Goal: Find specific page/section: Find specific page/section

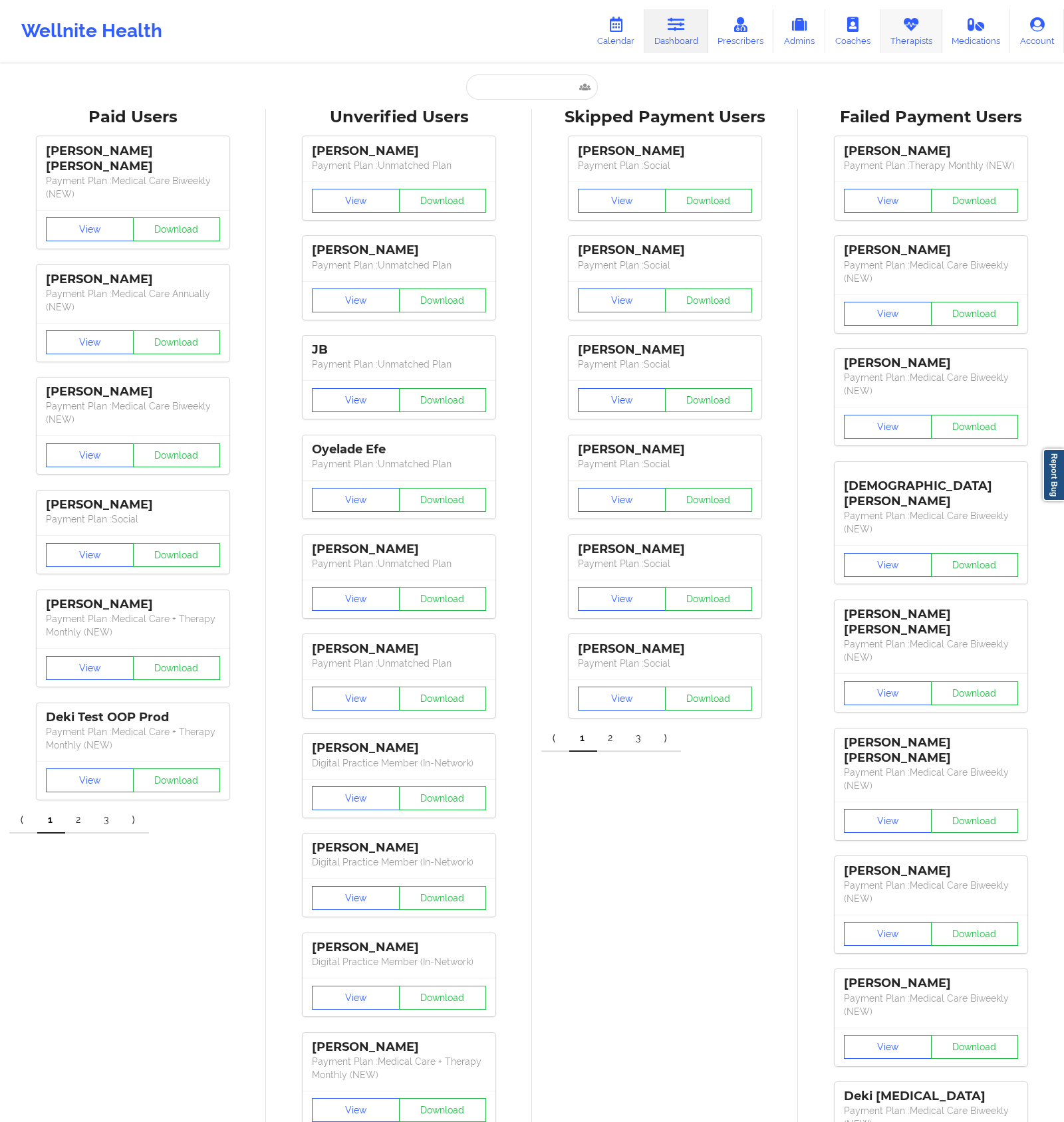
click at [892, 44] on link "Therapists" at bounding box center [912, 31] width 62 height 44
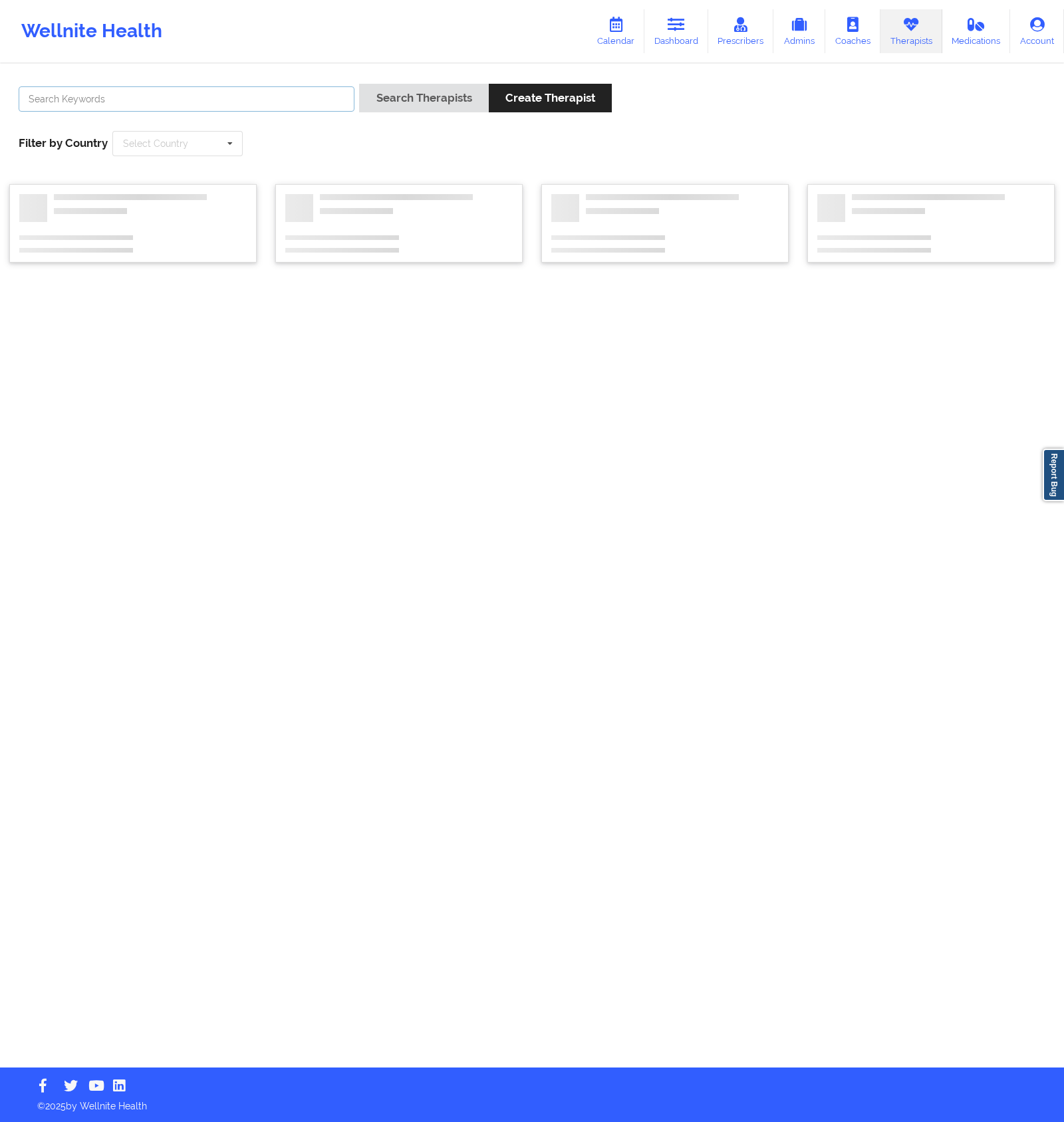
click at [267, 87] on input "text" at bounding box center [186, 99] width 336 height 25
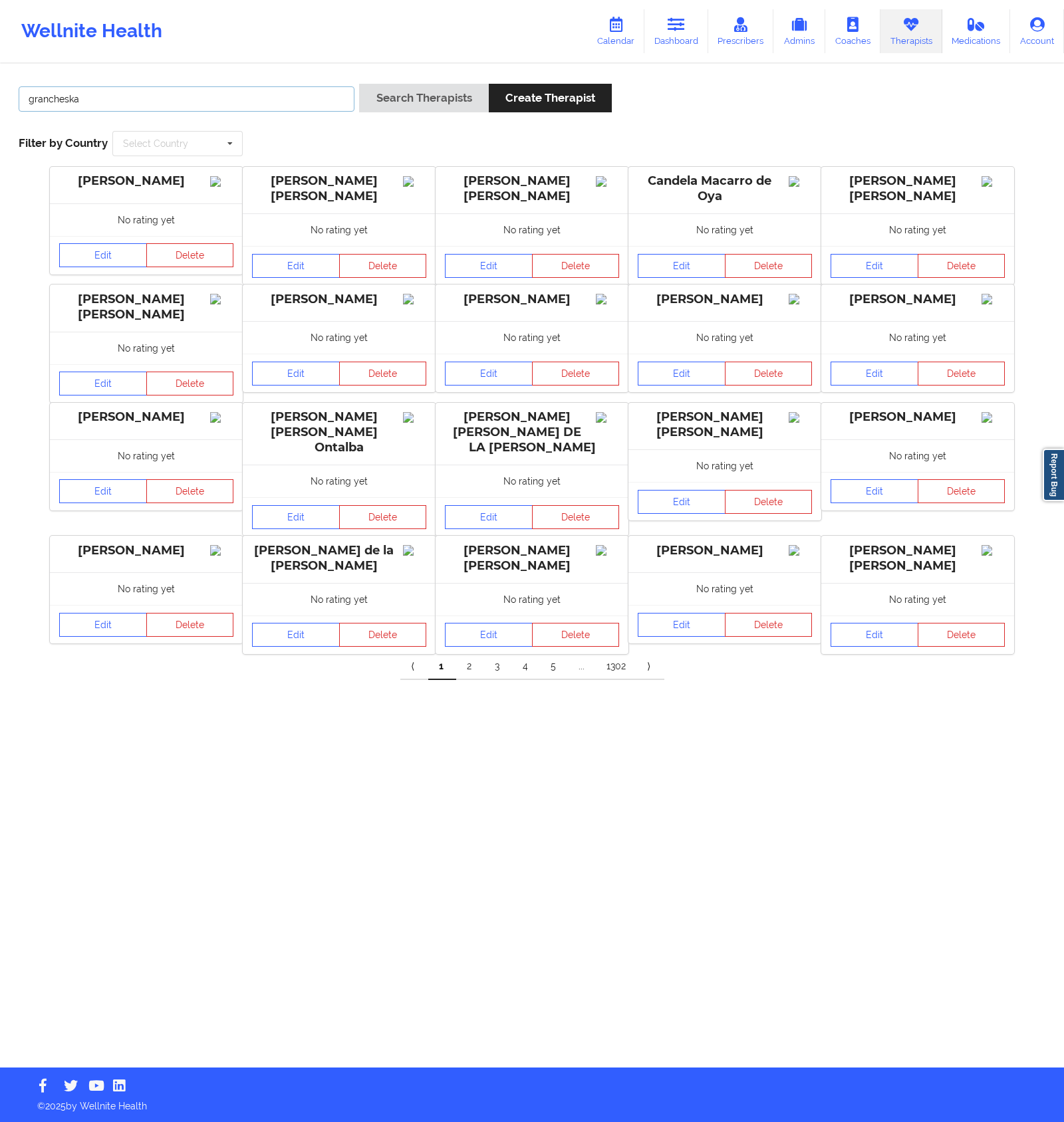
click at [359, 84] on button "Search Therapists" at bounding box center [423, 98] width 129 height 28
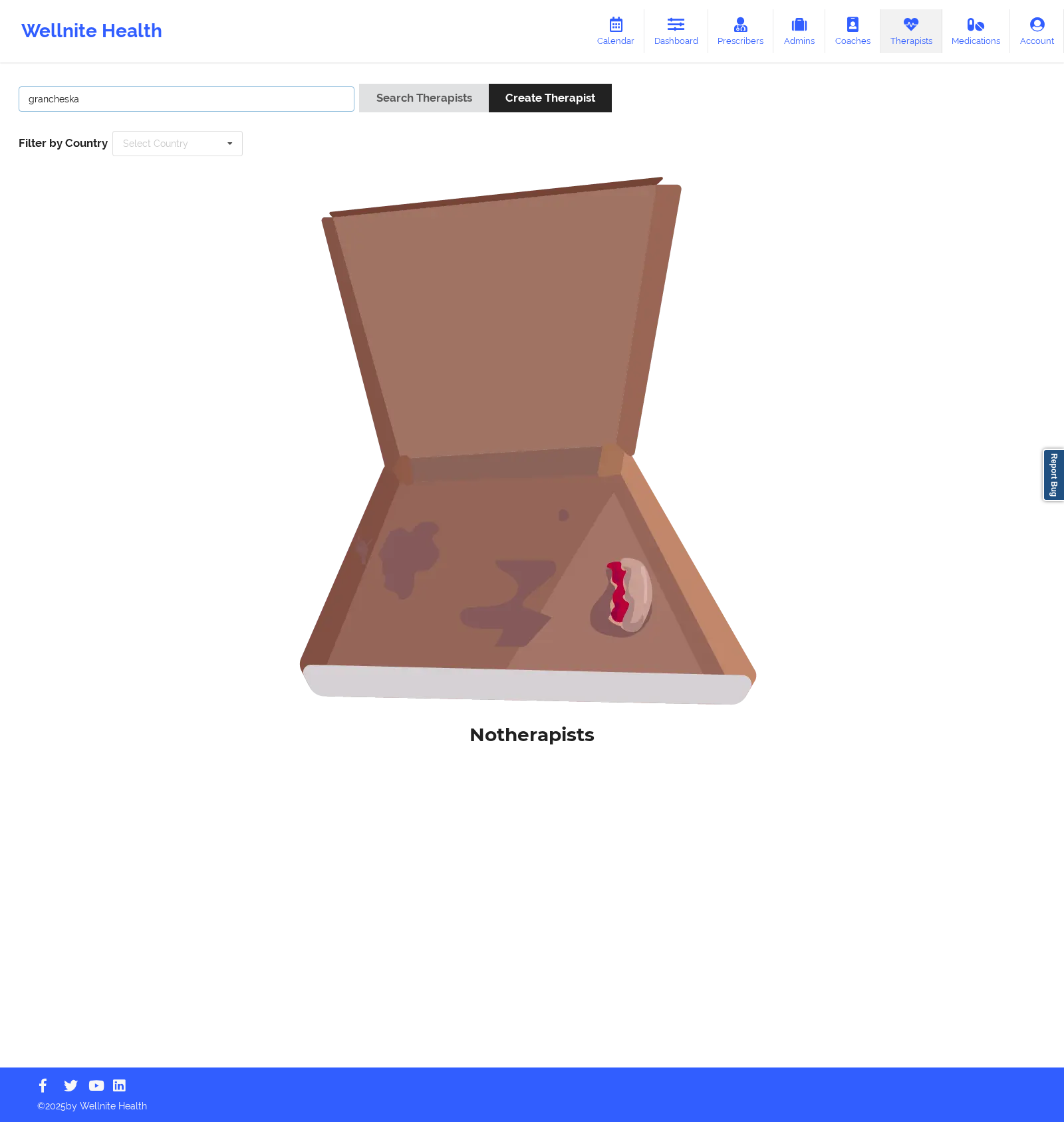
click at [34, 102] on input "grancheska" at bounding box center [186, 99] width 336 height 25
click at [359, 84] on button "Search Therapists" at bounding box center [423, 98] width 129 height 28
click at [65, 101] on input "francheska" at bounding box center [186, 99] width 336 height 25
type input "franchezka"
click at [359, 84] on button "Search Therapists" at bounding box center [423, 98] width 129 height 28
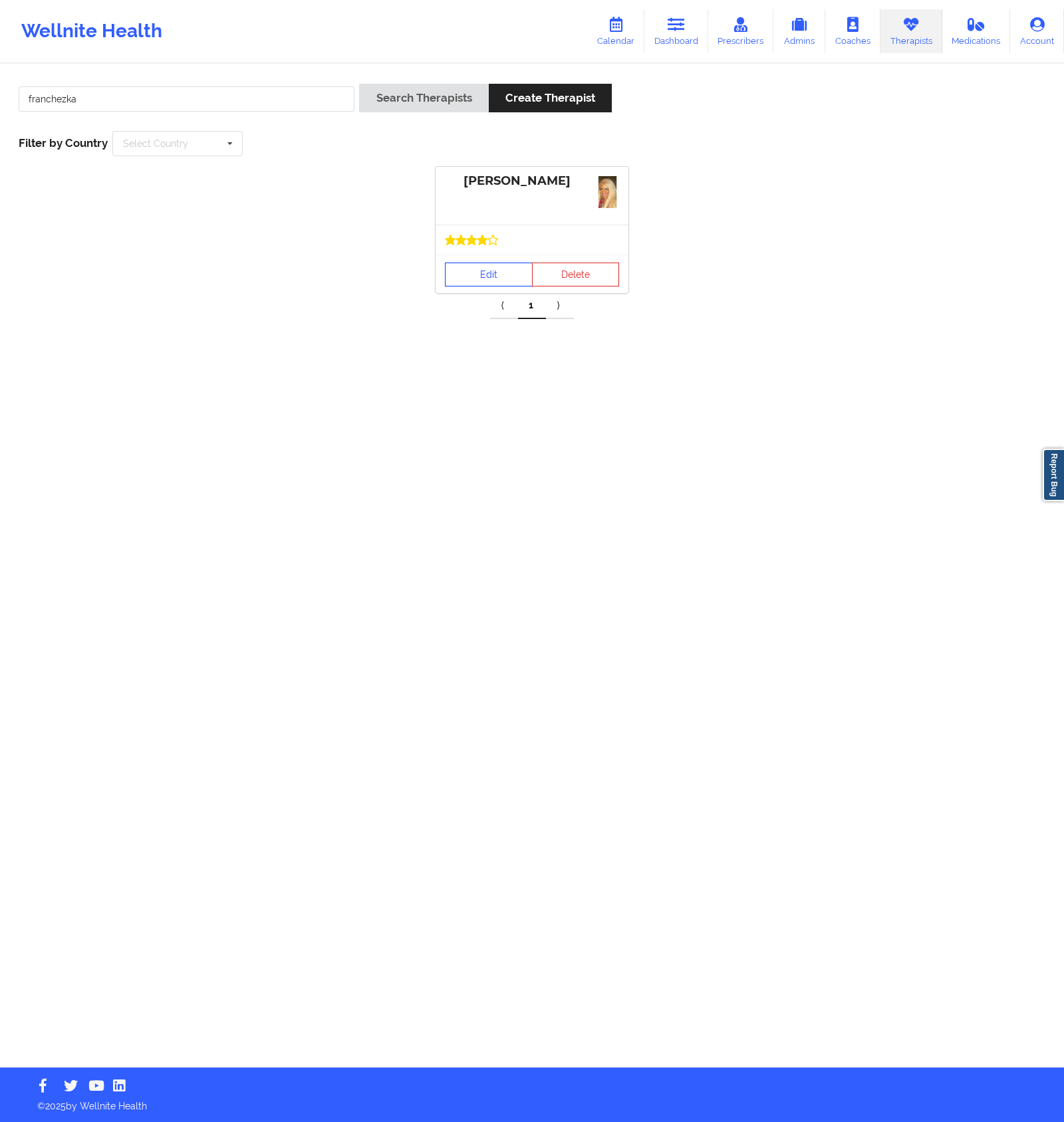
click at [472, 272] on link "Edit" at bounding box center [488, 274] width 87 height 24
